Goal: Task Accomplishment & Management: Use online tool/utility

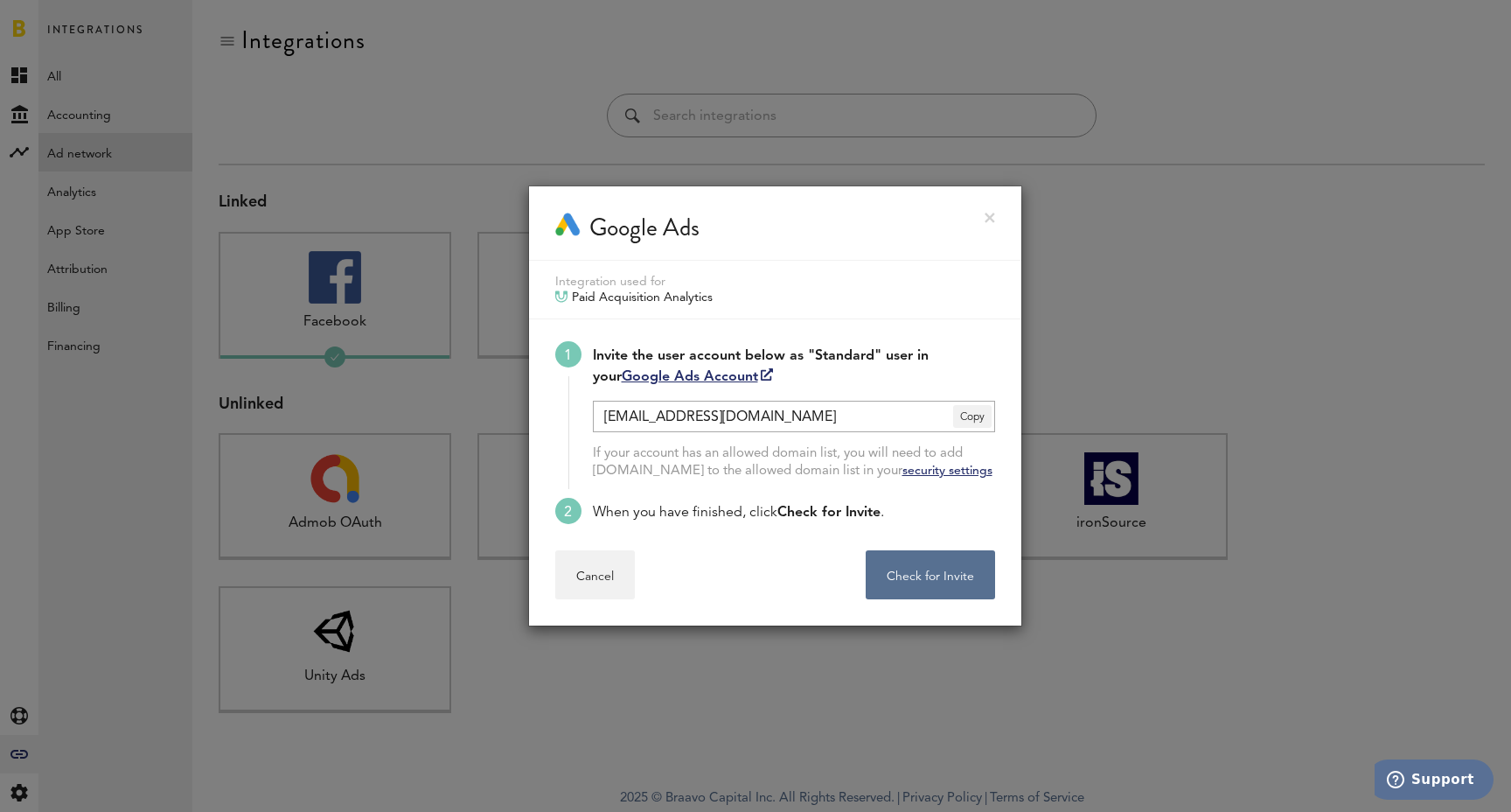
click at [990, 216] on link at bounding box center [990, 218] width 10 height 10
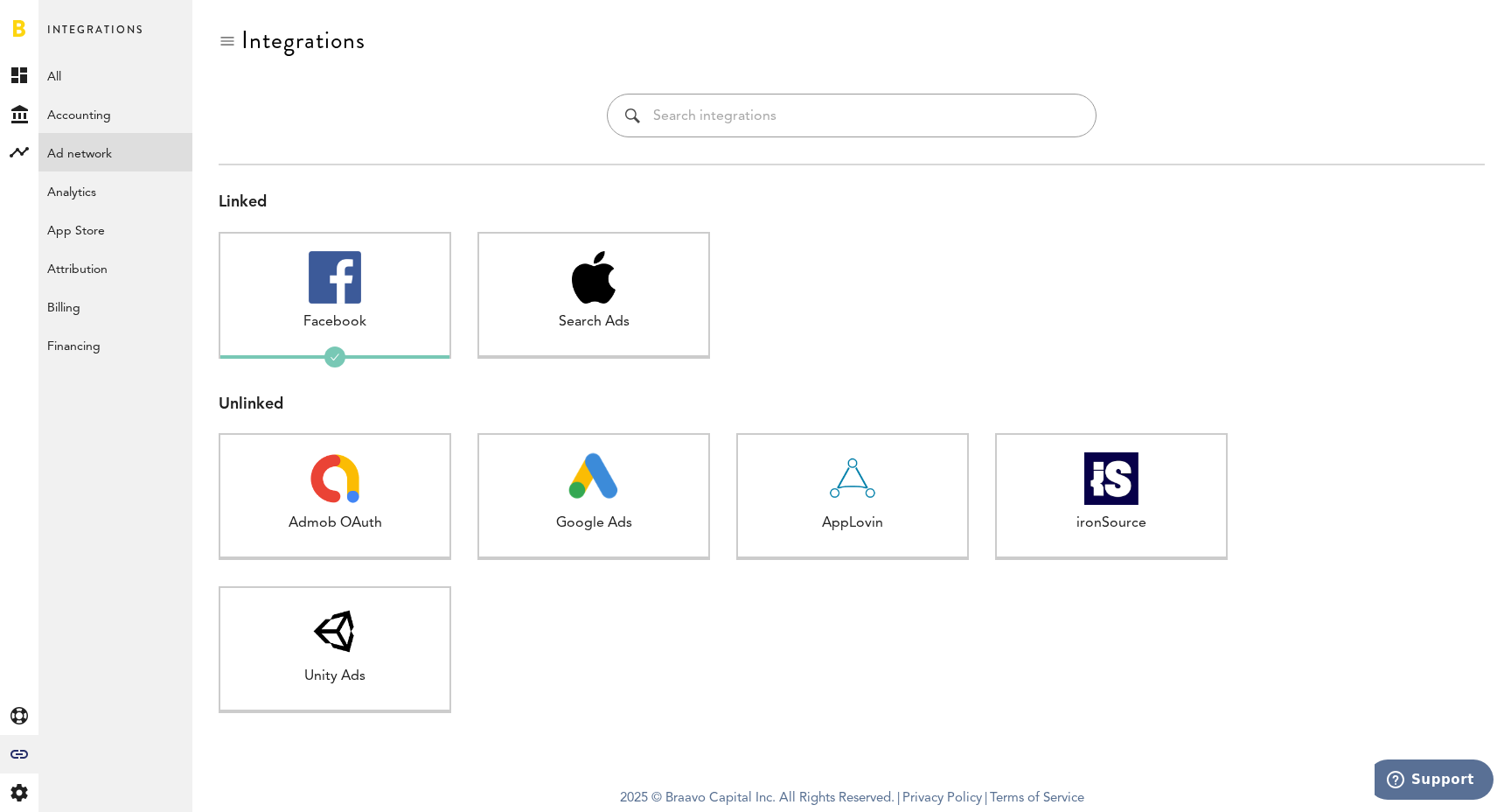
click at [748, 286] on div at bounding box center [852, 308] width 233 height 153
click at [601, 493] on img at bounding box center [594, 478] width 51 height 52
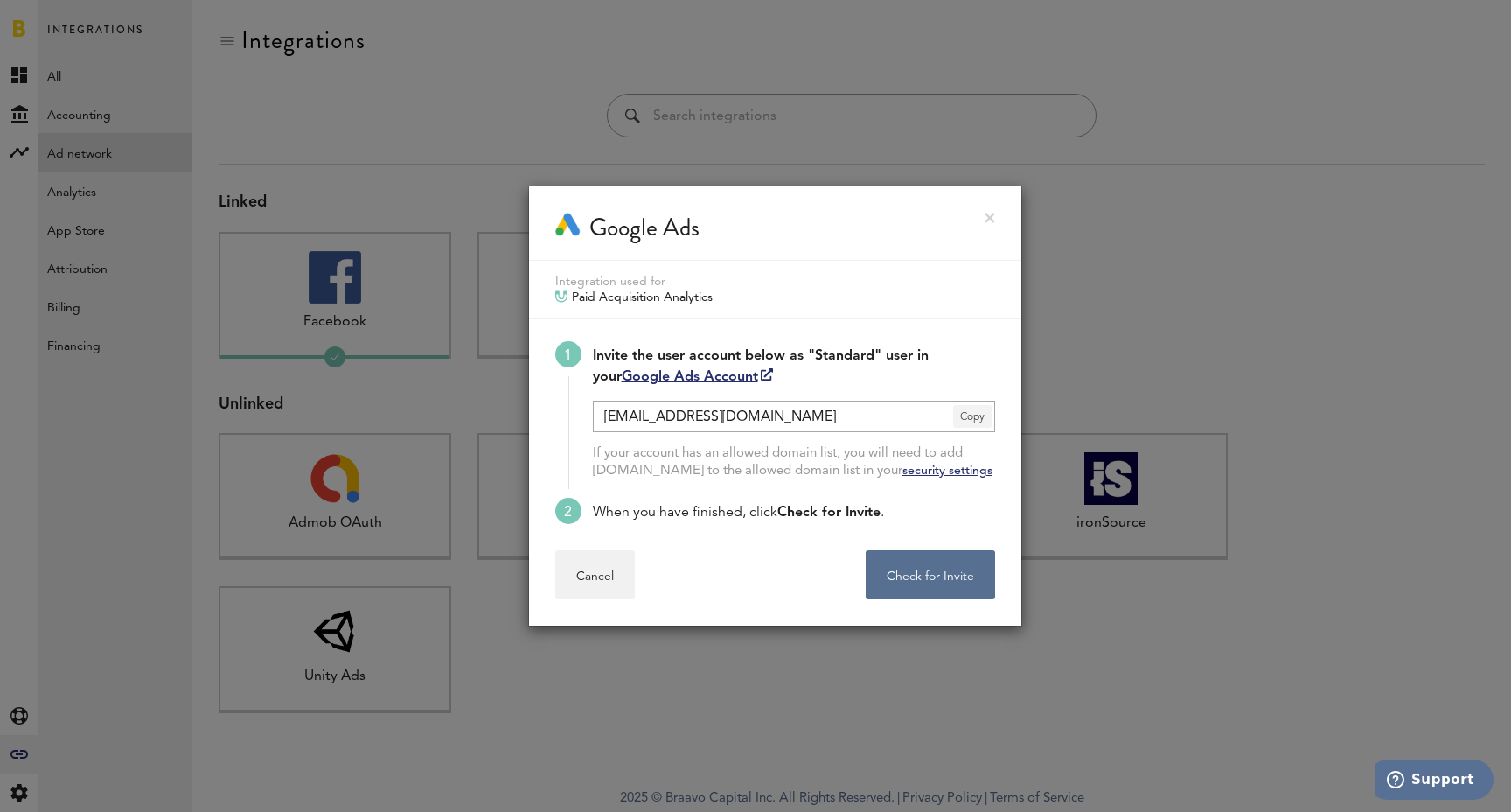
click at [960, 419] on span "Copy" at bounding box center [973, 416] width 38 height 23
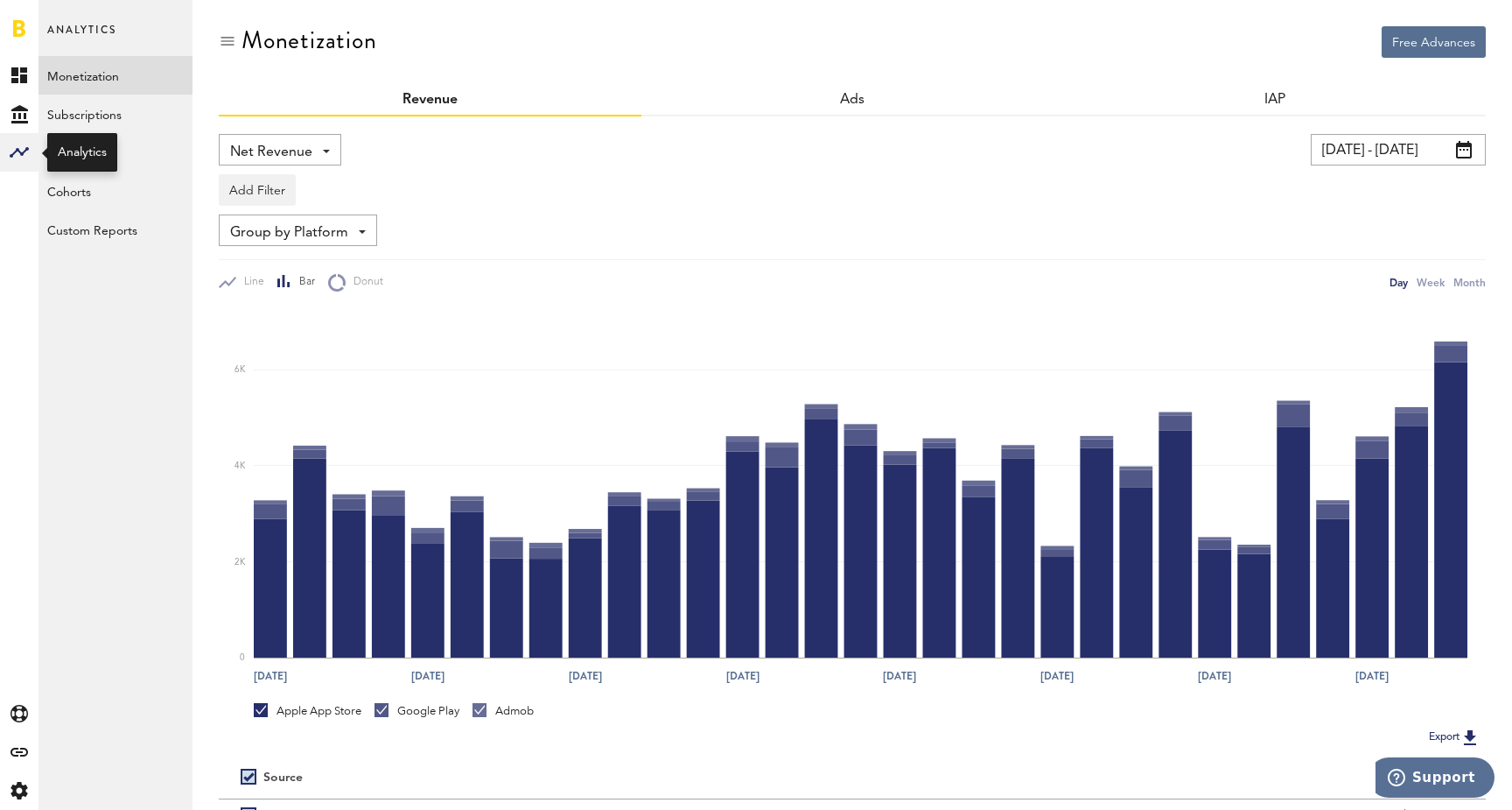
click at [11, 156] on icon at bounding box center [19, 152] width 19 height 10
click at [16, 750] on icon "Created with Sketch." at bounding box center [19, 752] width 17 height 9
click at [86, 74] on link "All" at bounding box center [115, 75] width 154 height 38
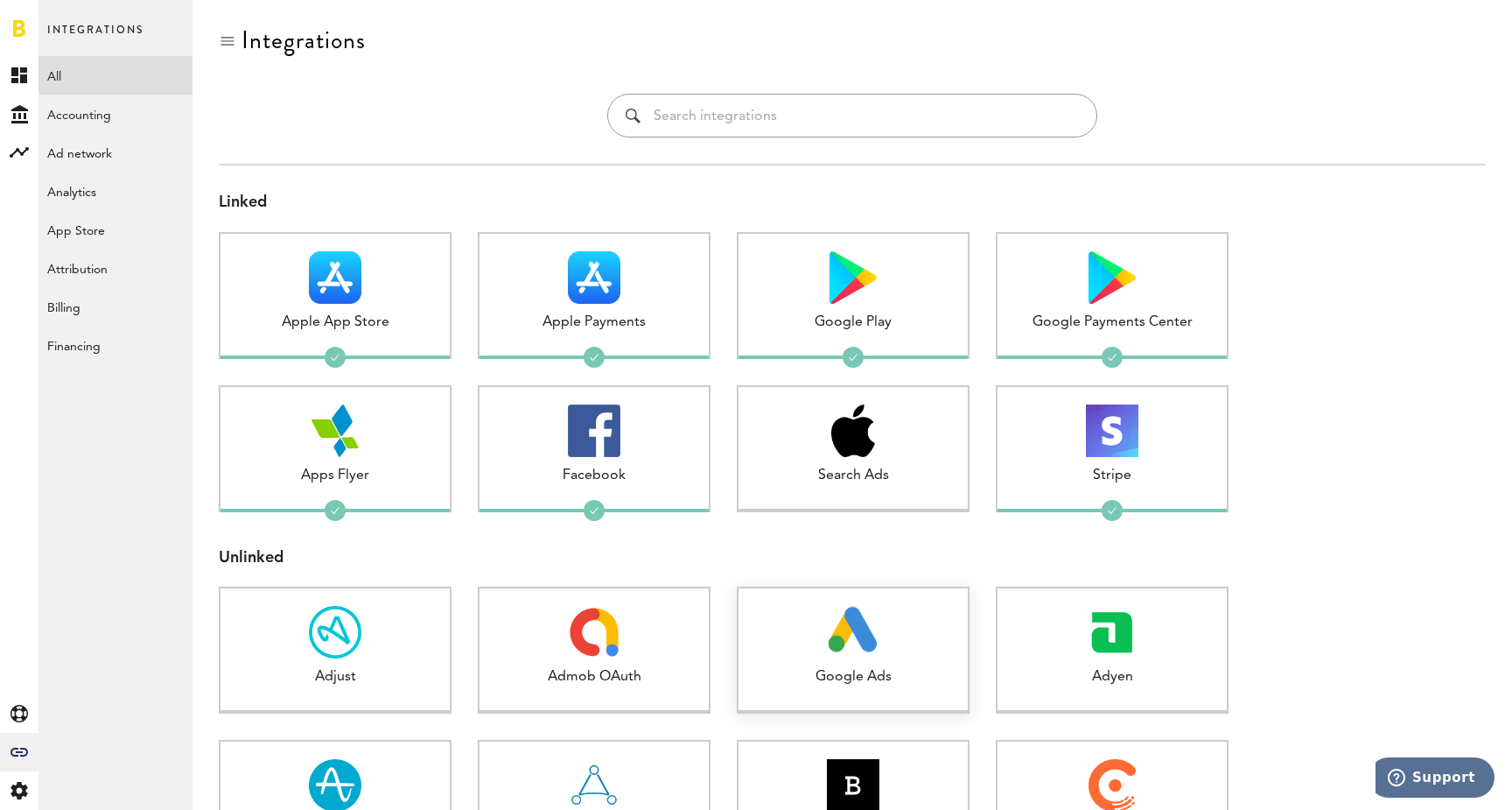
click at [879, 596] on div "Google Ads 1 connected" at bounding box center [853, 649] width 233 height 127
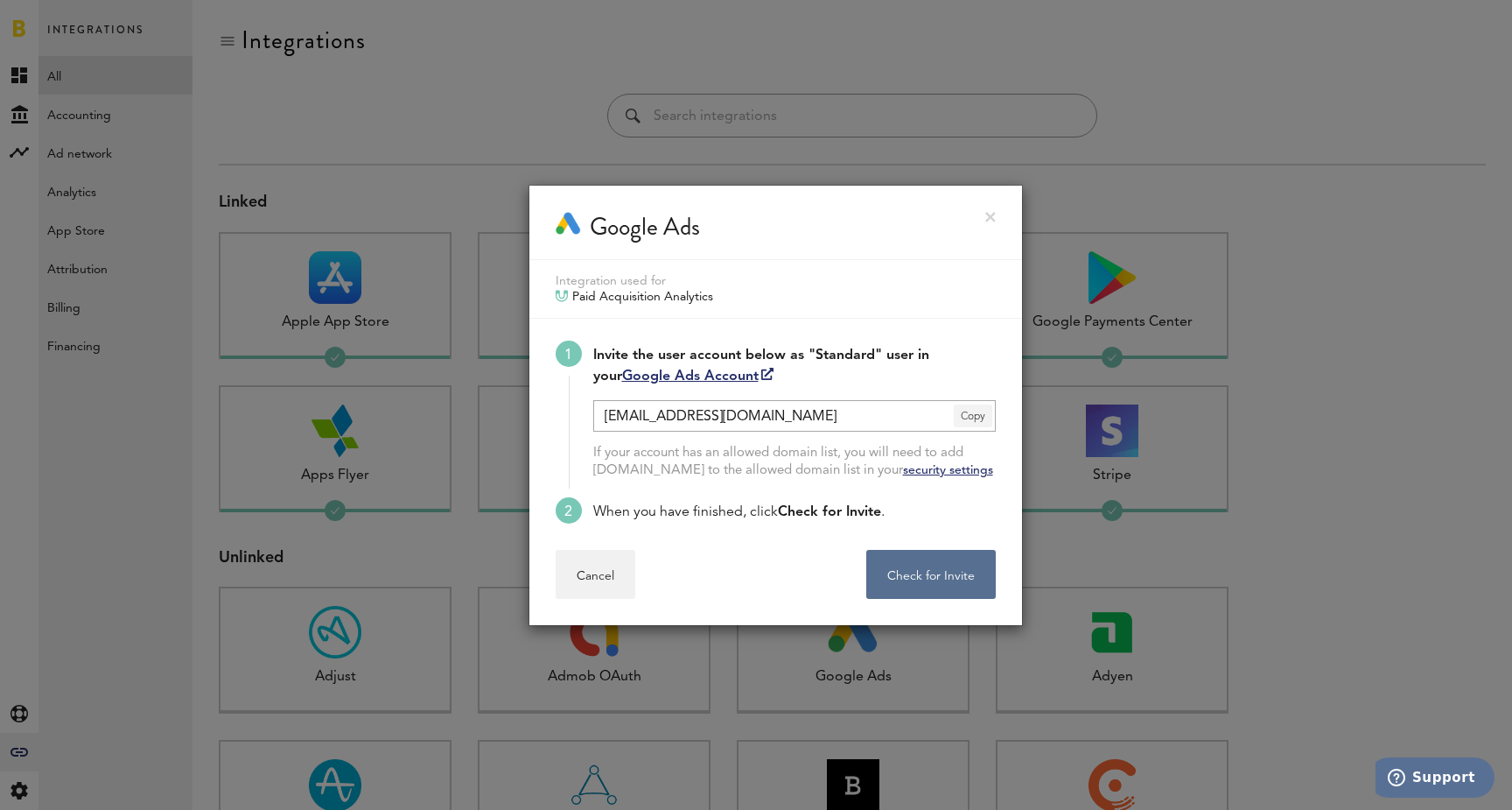
click at [975, 408] on span "Copy" at bounding box center [973, 416] width 38 height 23
click at [931, 569] on button "Check for Invite . . ." at bounding box center [932, 575] width 129 height 49
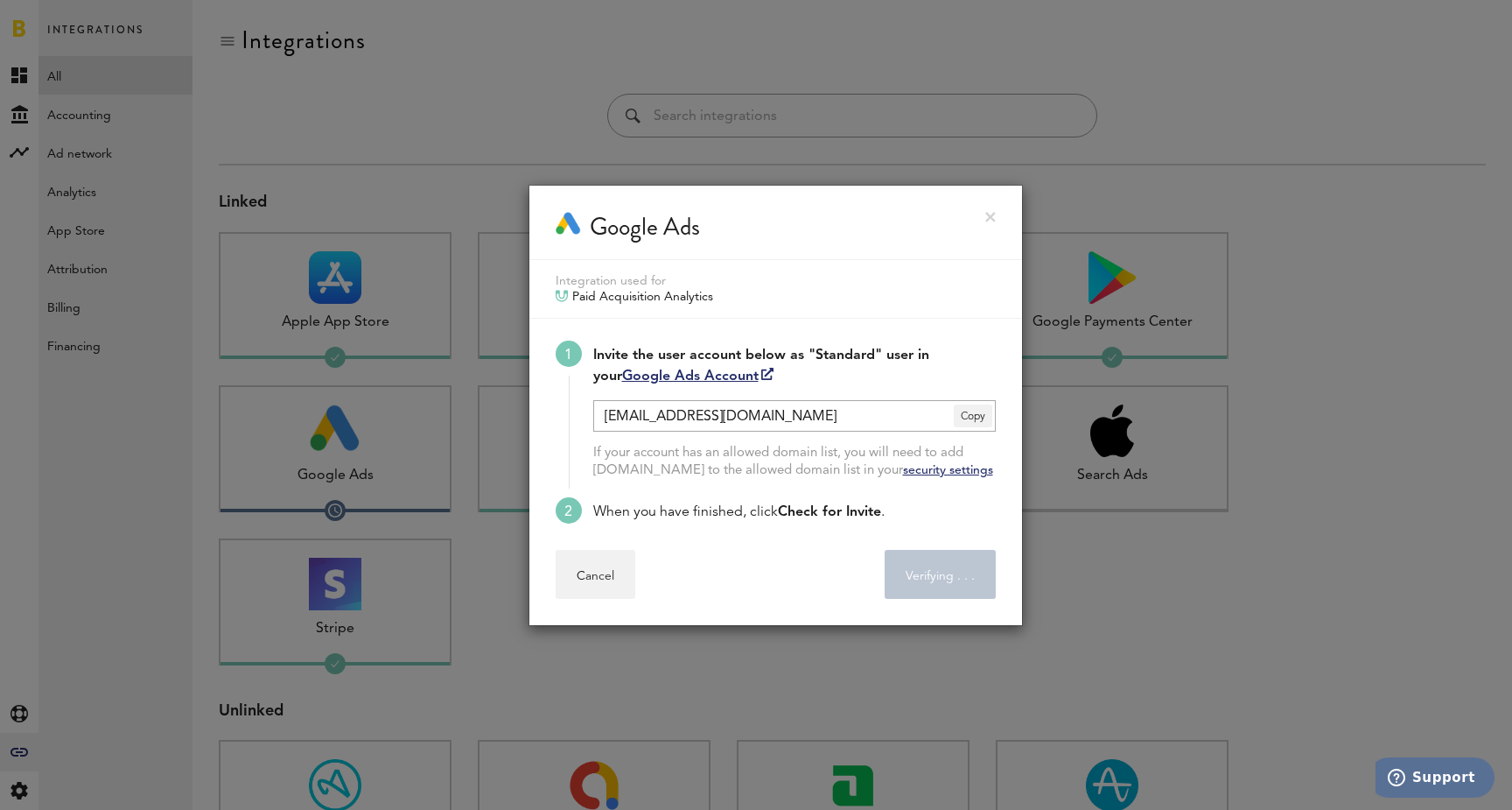
click at [982, 224] on div "Google Ads" at bounding box center [776, 223] width 493 height 74
click at [989, 217] on link at bounding box center [991, 217] width 10 height 10
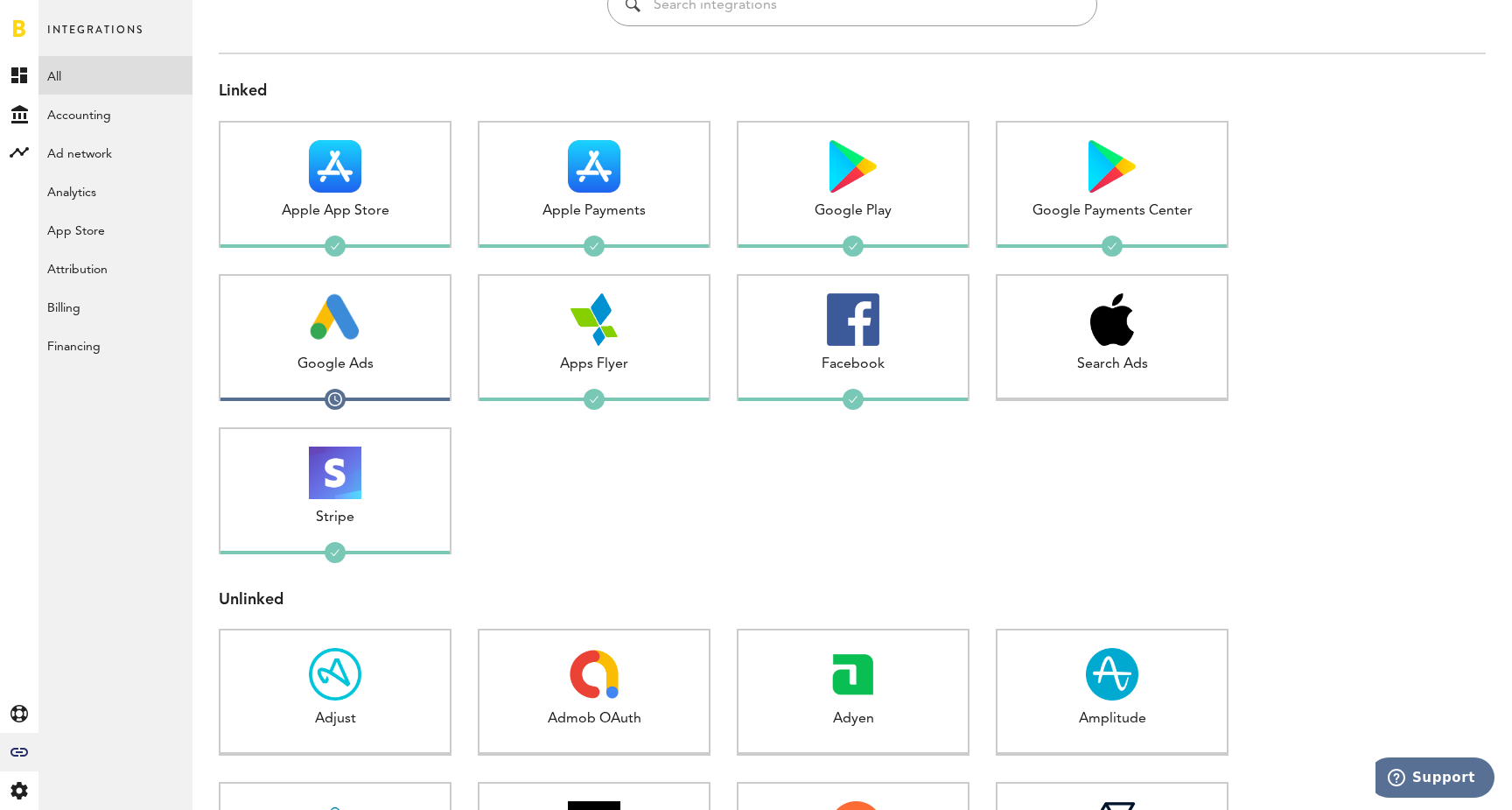
scroll to position [111, 0]
click at [344, 323] on img at bounding box center [336, 319] width 51 height 52
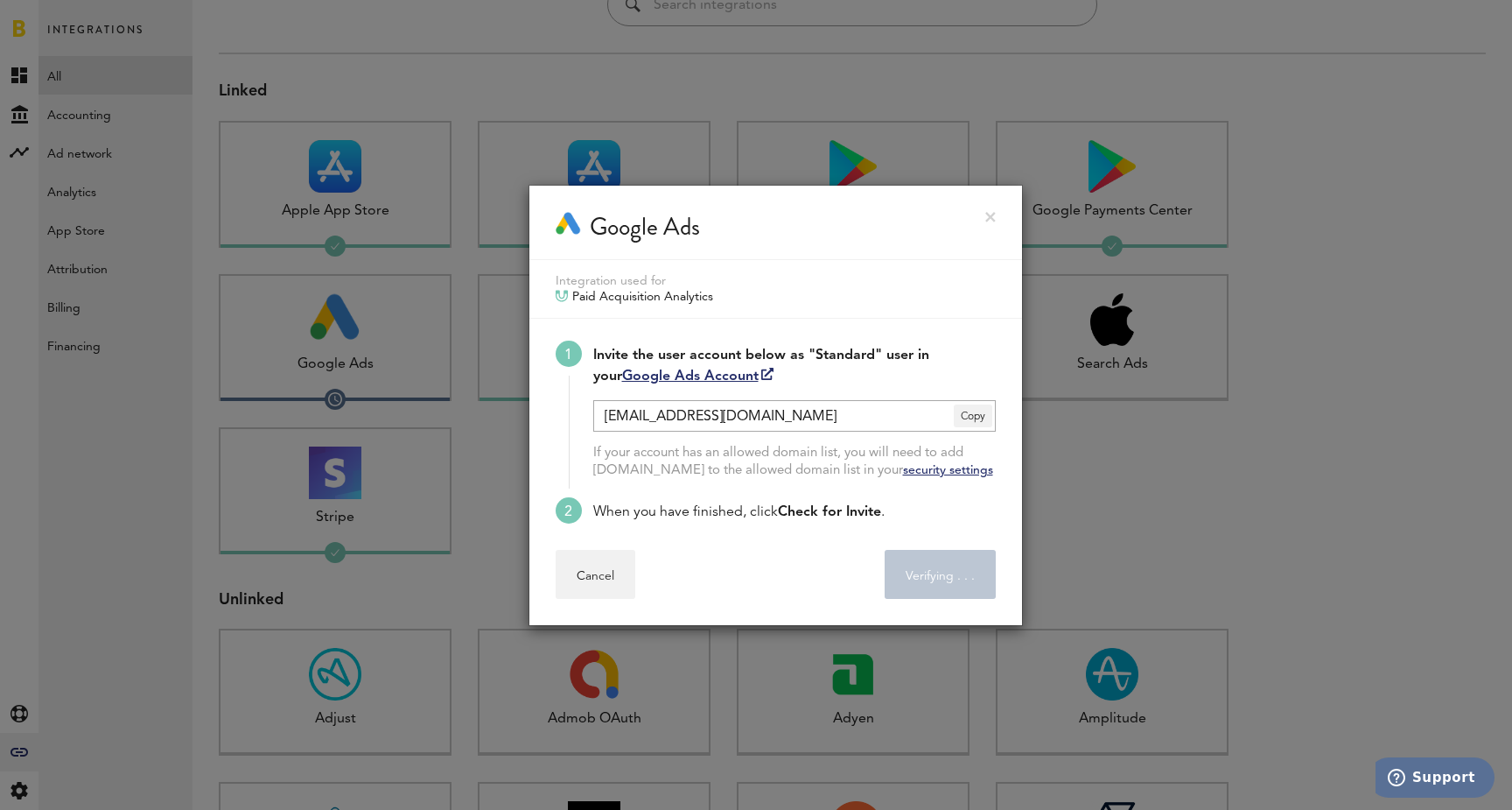
click at [988, 223] on div "Google Ads" at bounding box center [776, 223] width 493 height 74
click at [988, 217] on link at bounding box center [991, 217] width 10 height 10
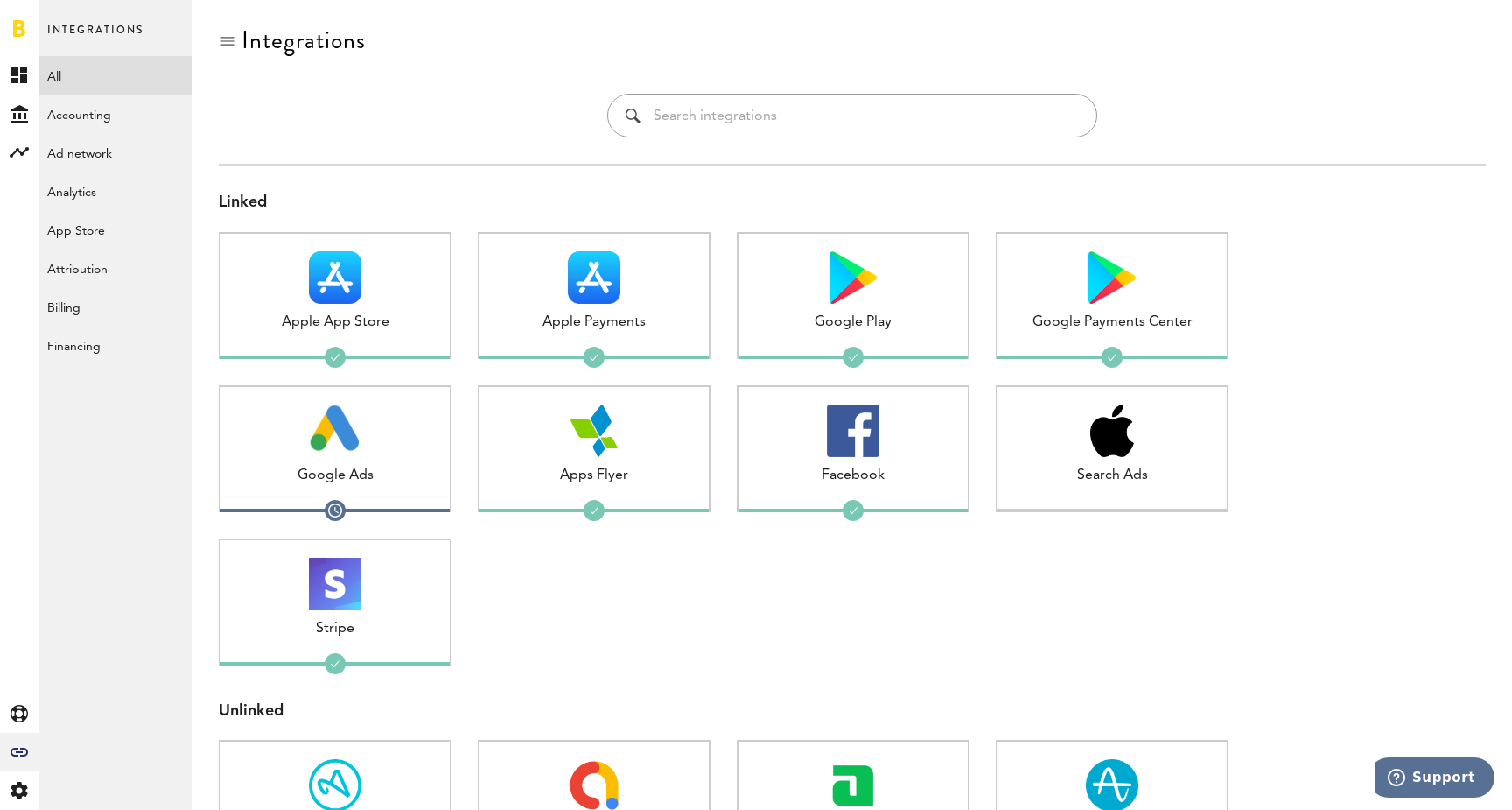
click at [489, 19] on div "Integrations Linked Apple App Store 1 connected Apple Payments 1 connected Goog…" at bounding box center [852, 694] width 1320 height 1388
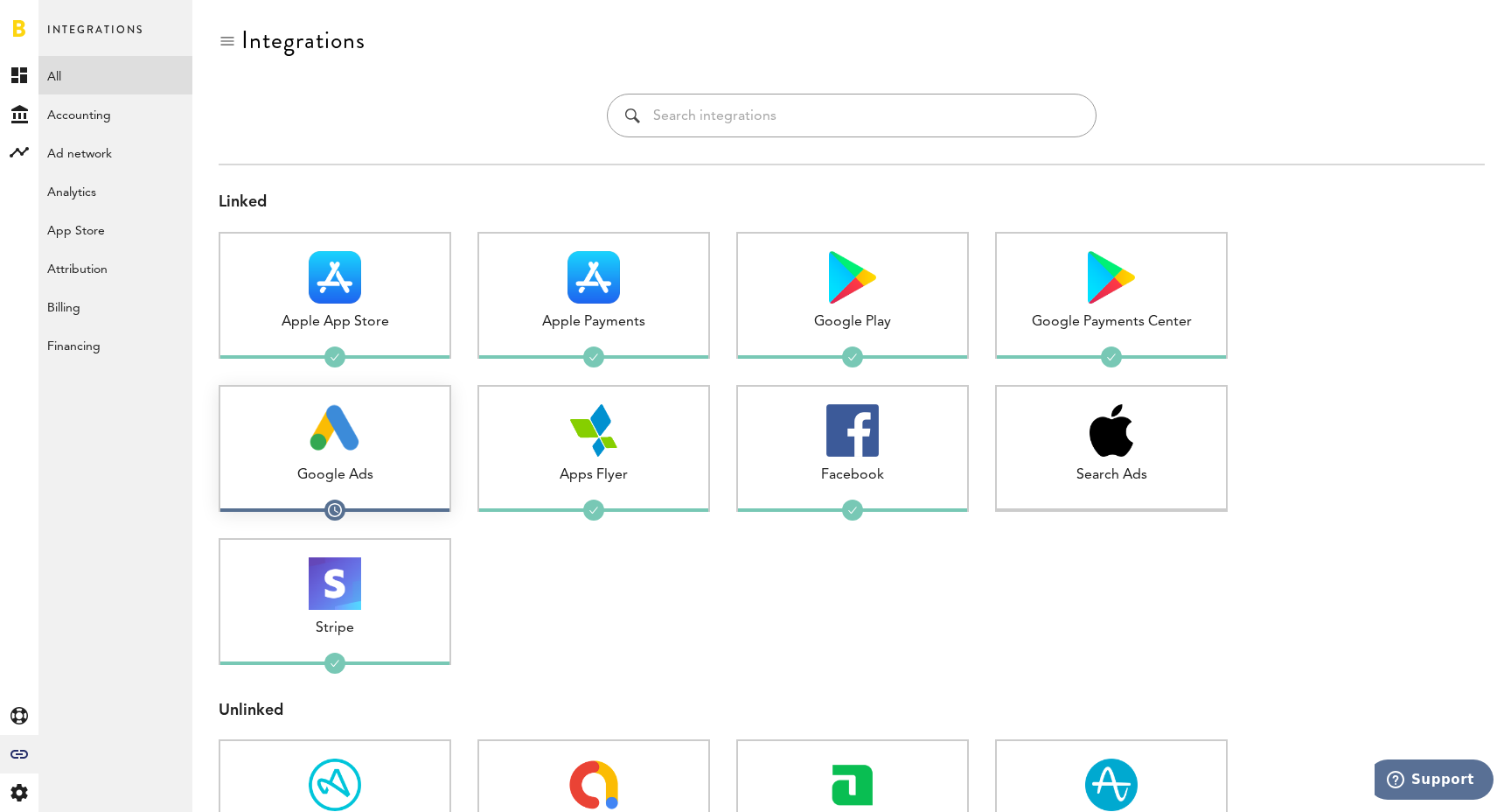
click at [376, 442] on div at bounding box center [335, 430] width 229 height 52
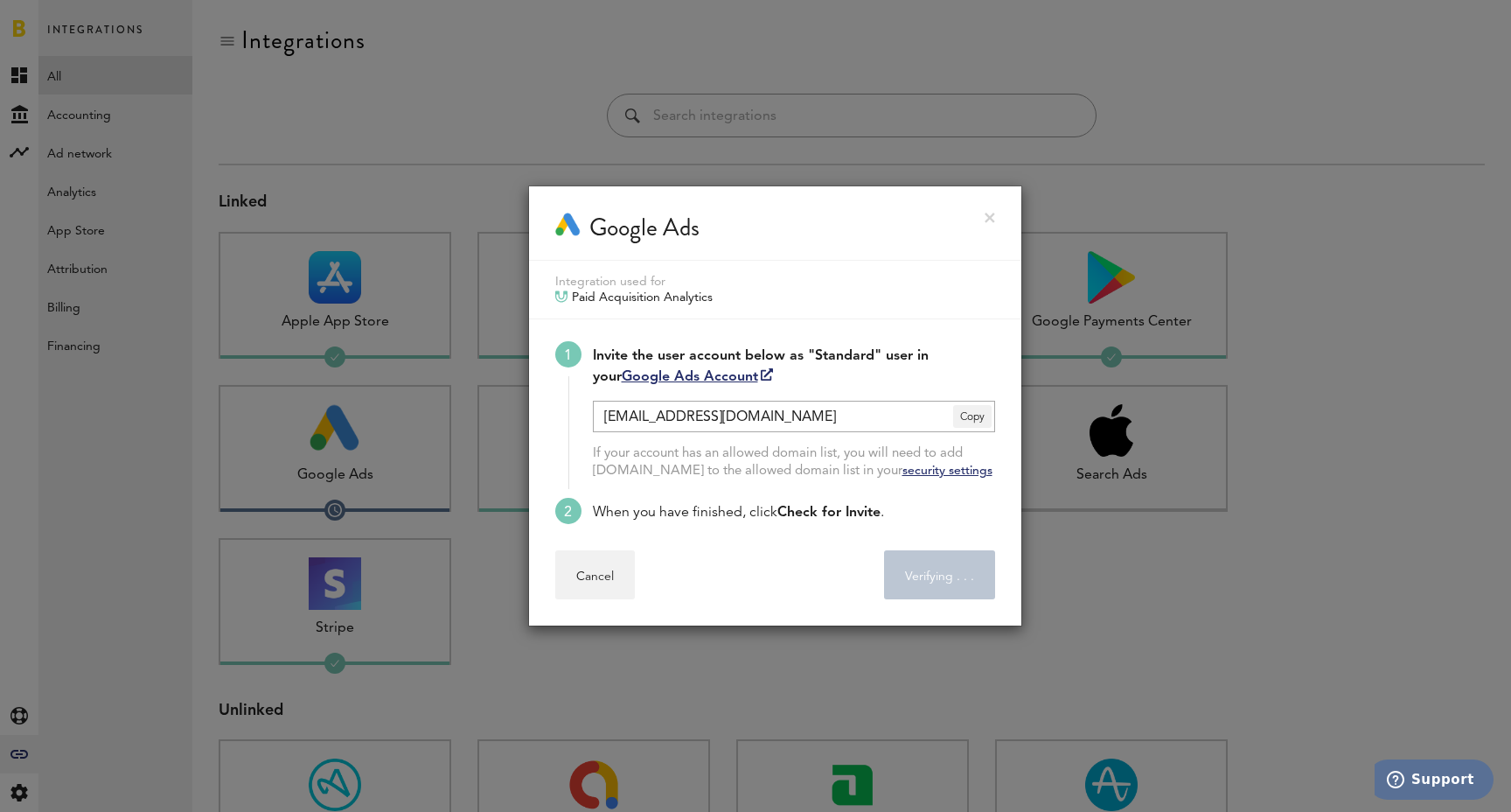
click at [1096, 625] on div at bounding box center [755, 406] width 1511 height 812
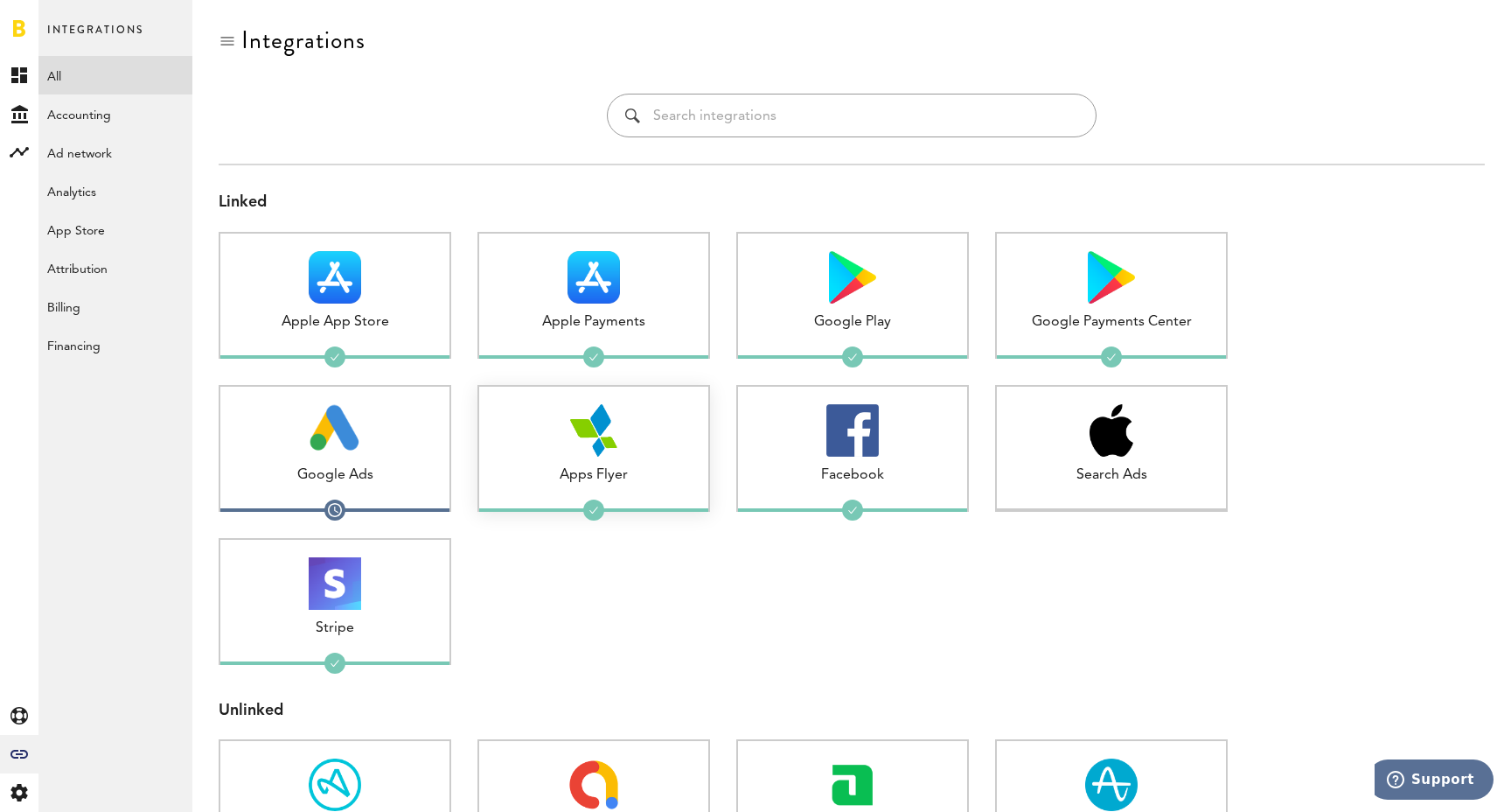
scroll to position [-3, 0]
